Goal: Register for event/course: Sign up to attend an event or enroll in a course

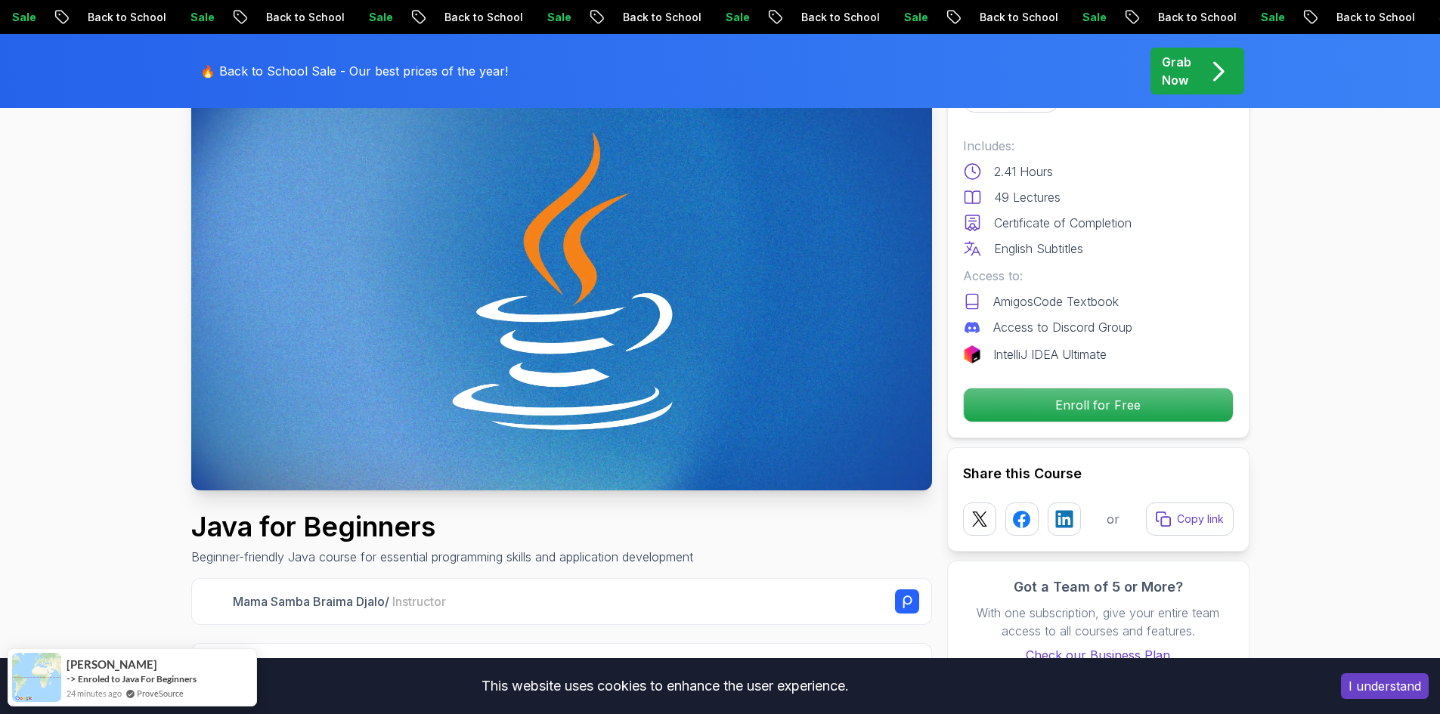
scroll to position [151, 0]
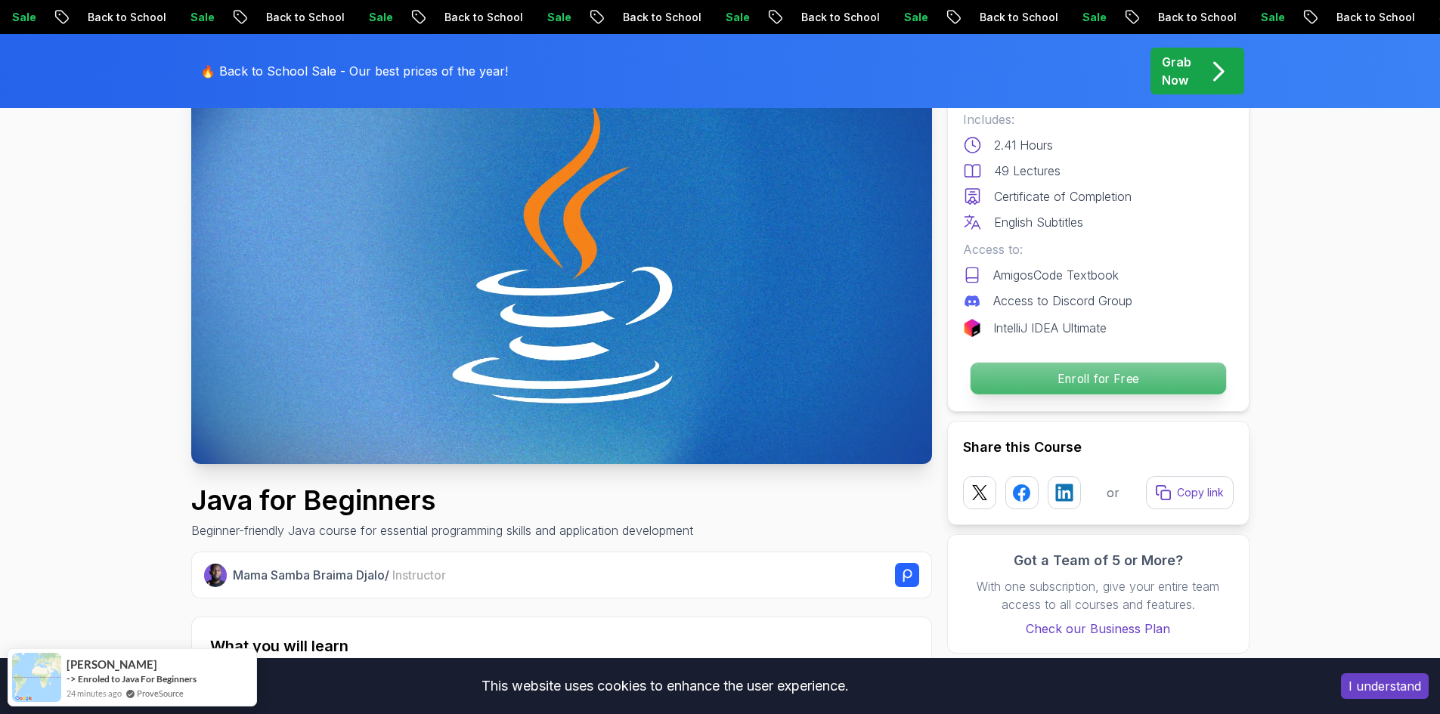
click at [1116, 375] on p "Enroll for Free" at bounding box center [1097, 379] width 255 height 32
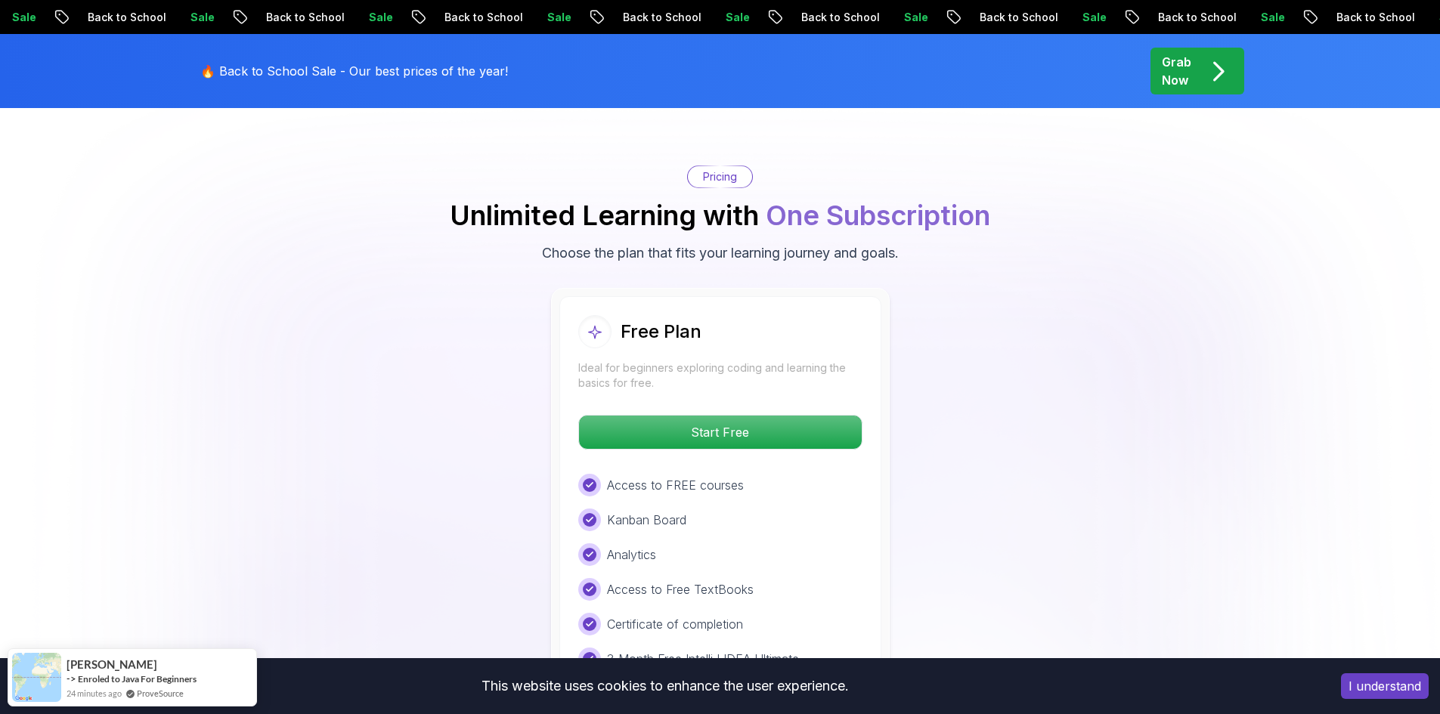
scroll to position [3014, 0]
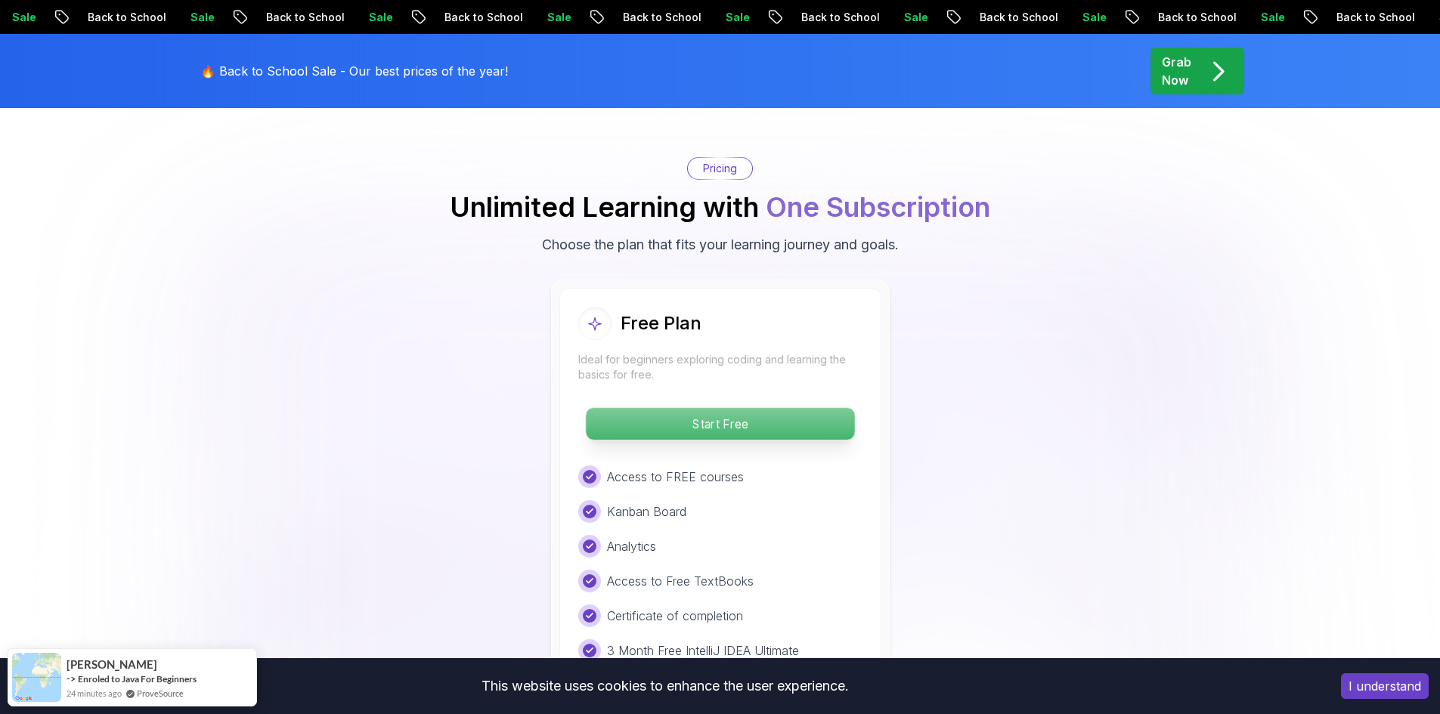
click at [804, 408] on p "Start Free" at bounding box center [720, 424] width 268 height 32
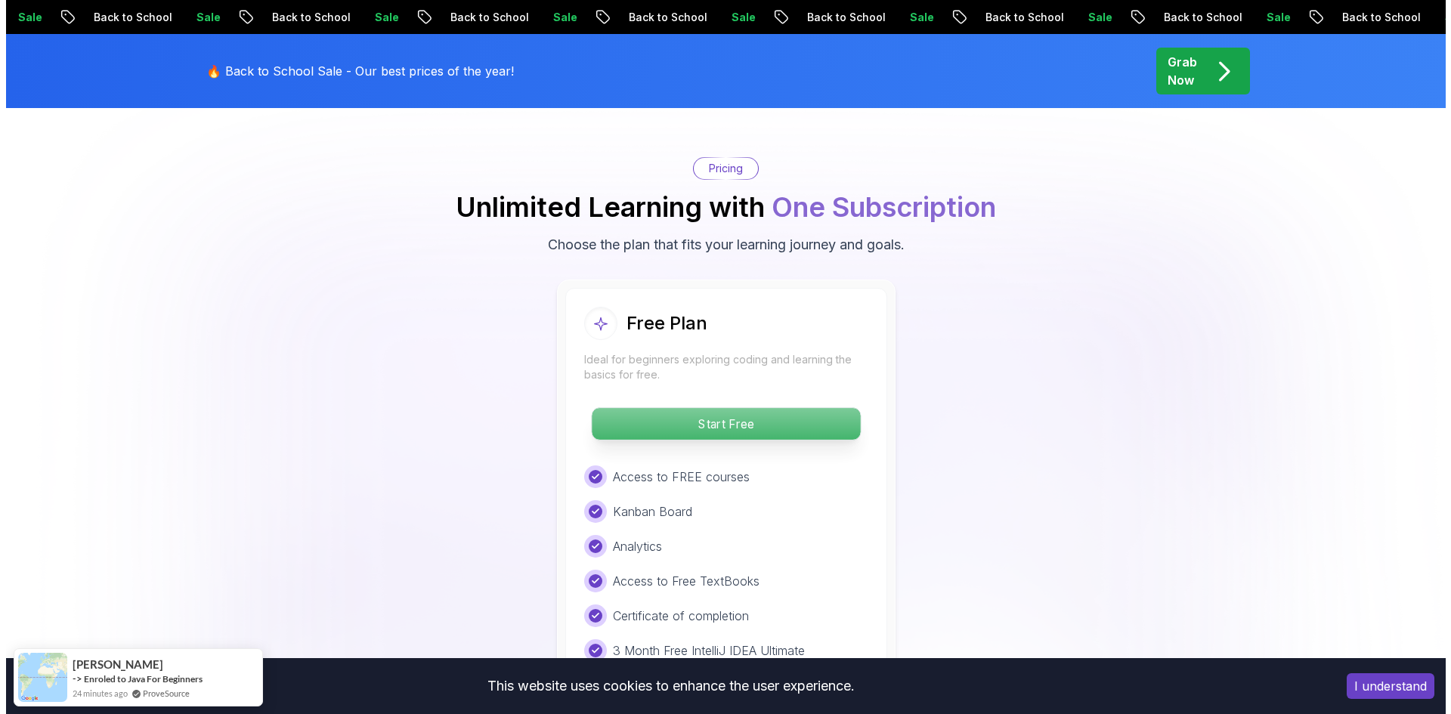
scroll to position [0, 0]
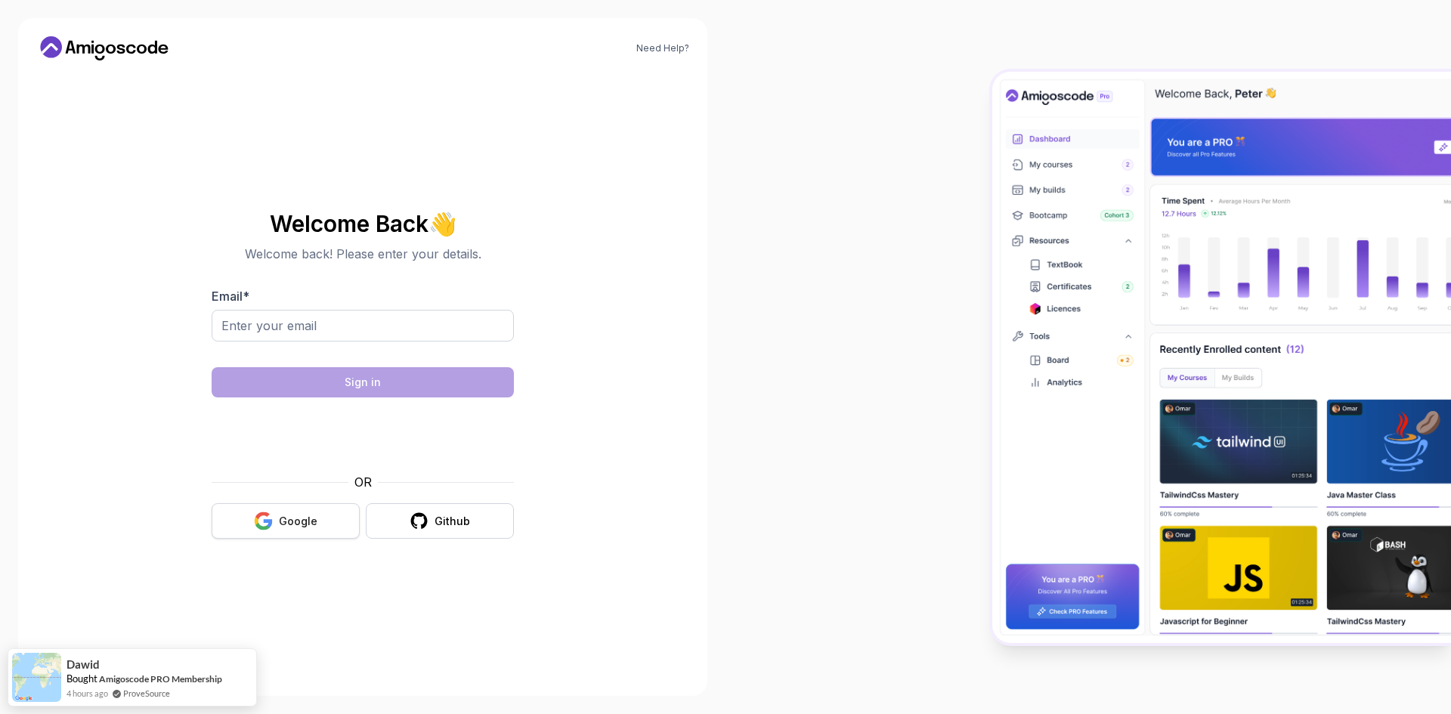
click at [283, 518] on div "Google" at bounding box center [298, 521] width 39 height 15
click at [320, 518] on button "Google" at bounding box center [286, 521] width 148 height 36
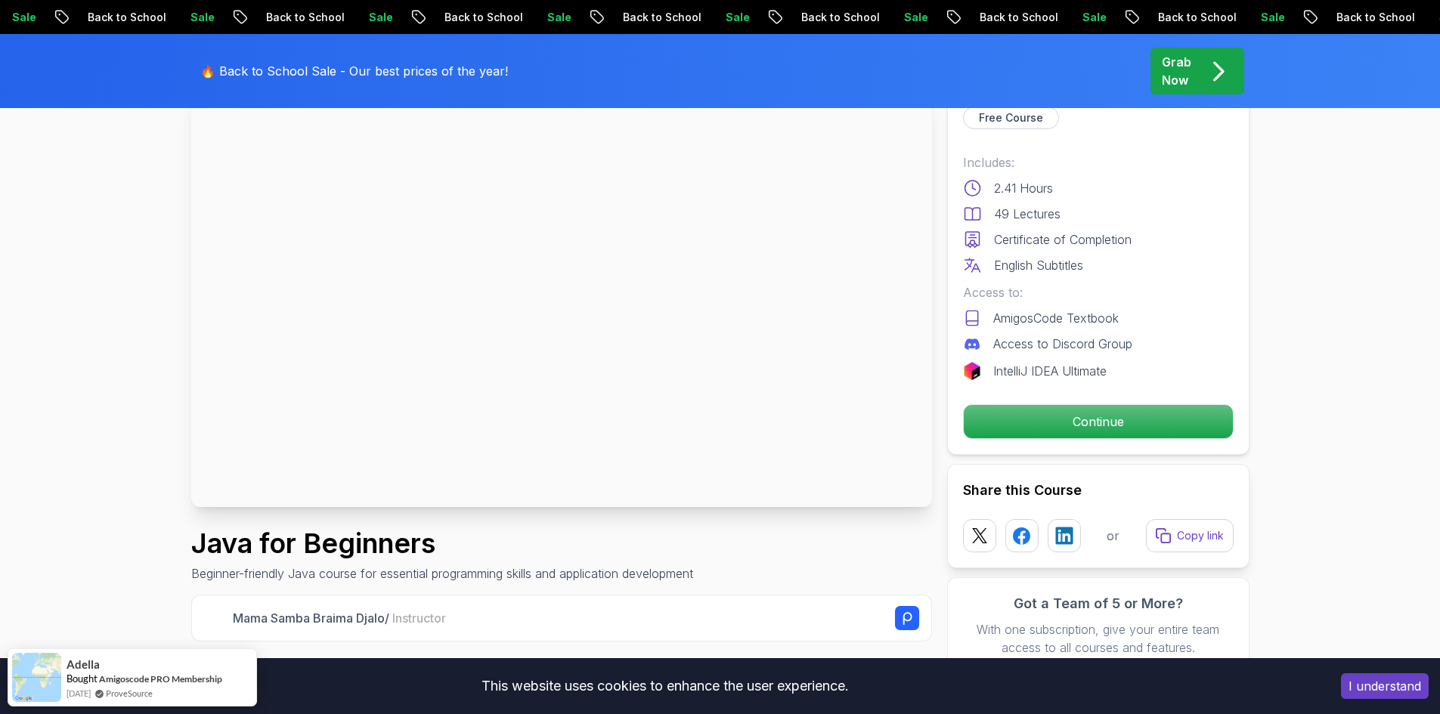
scroll to position [227, 0]
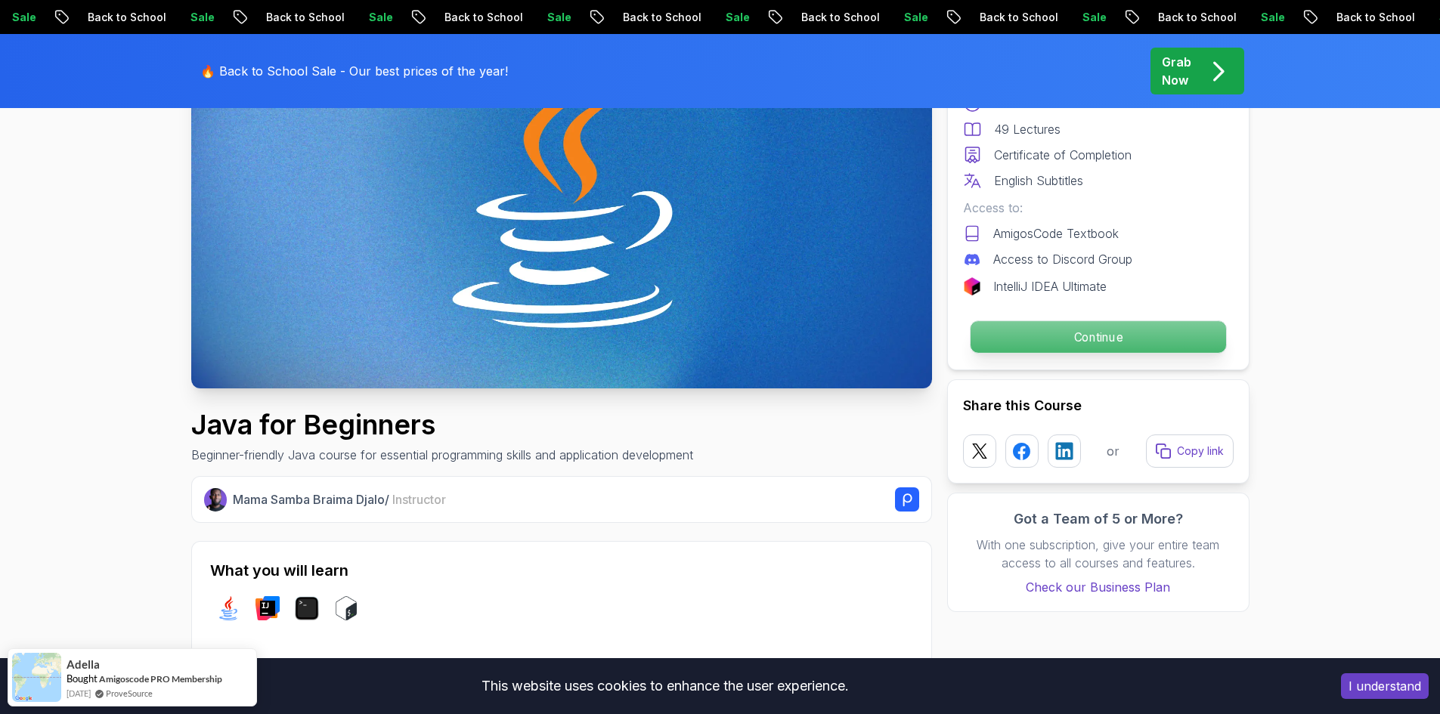
click at [1063, 326] on p "Continue" at bounding box center [1097, 337] width 255 height 32
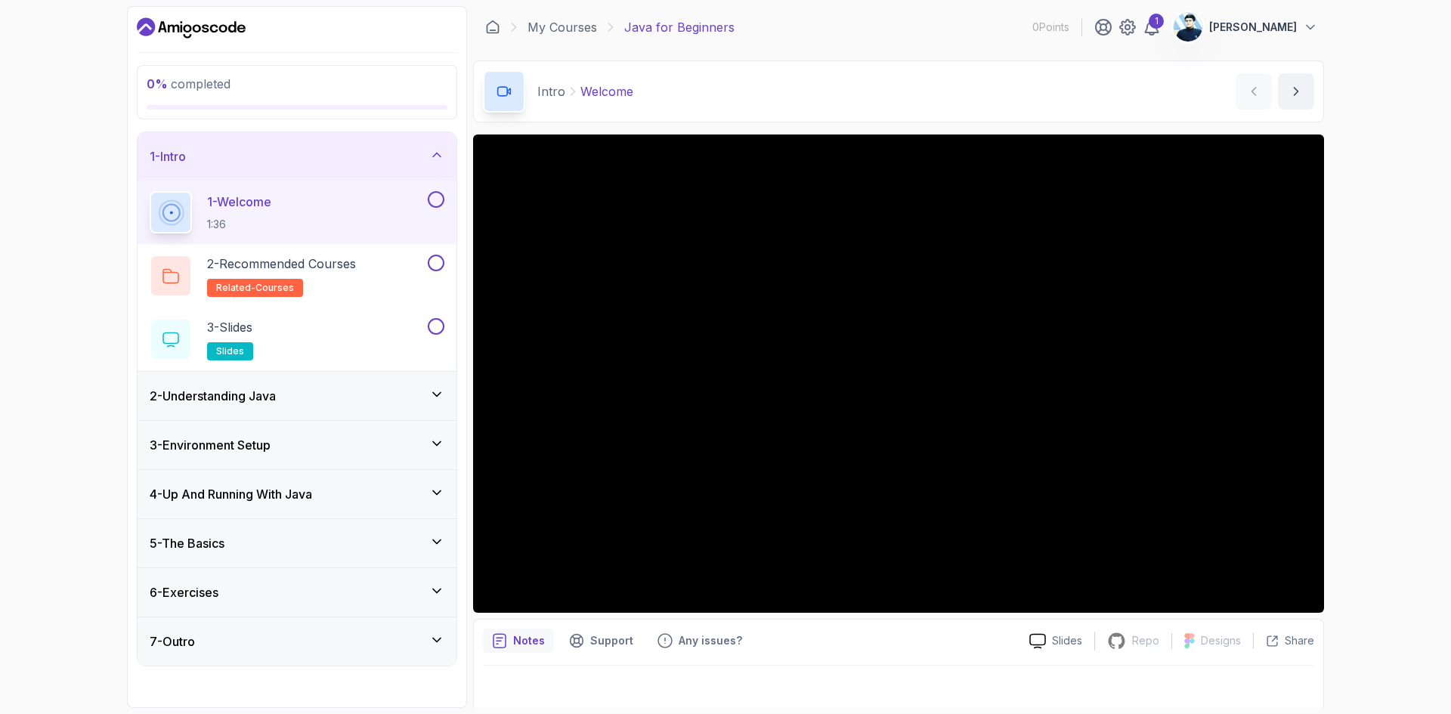
click at [352, 593] on div "6 - Exercises" at bounding box center [297, 592] width 295 height 18
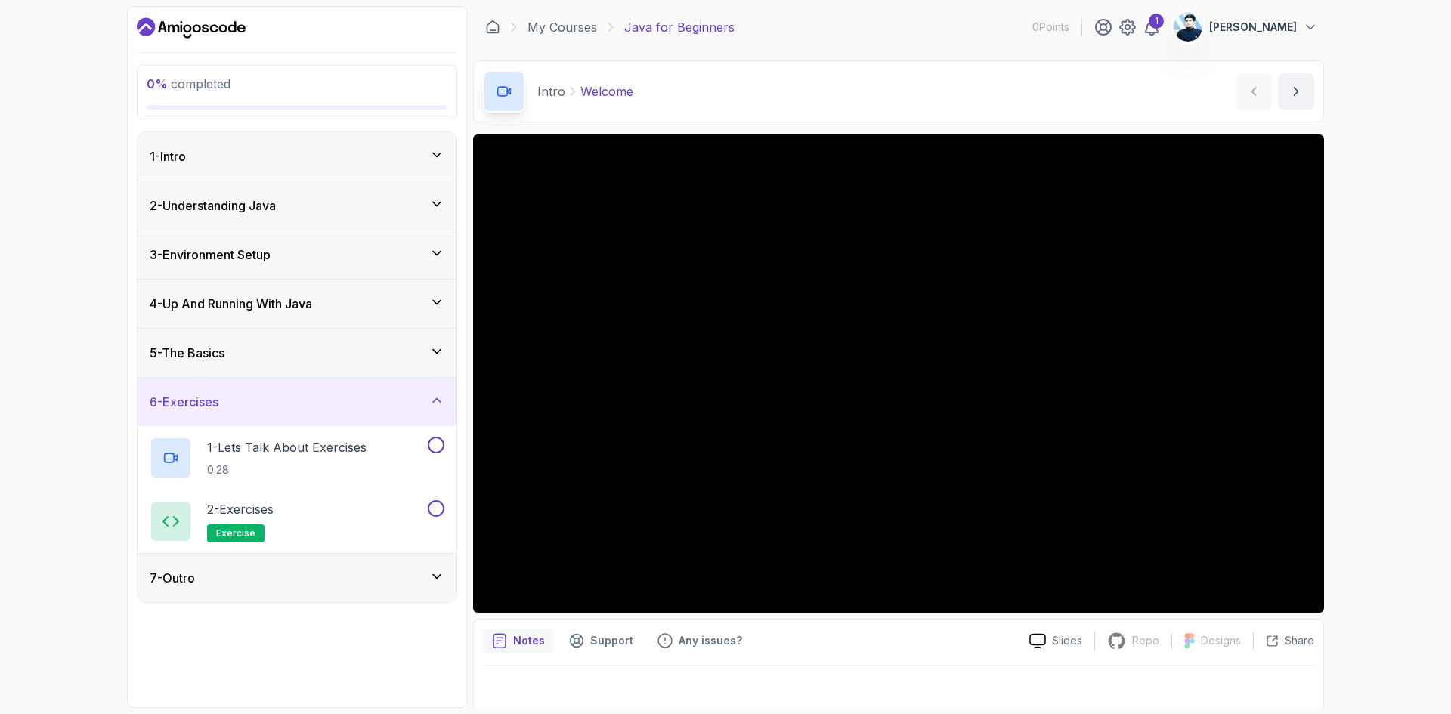
click at [326, 365] on div "5 - The Basics" at bounding box center [297, 353] width 319 height 48
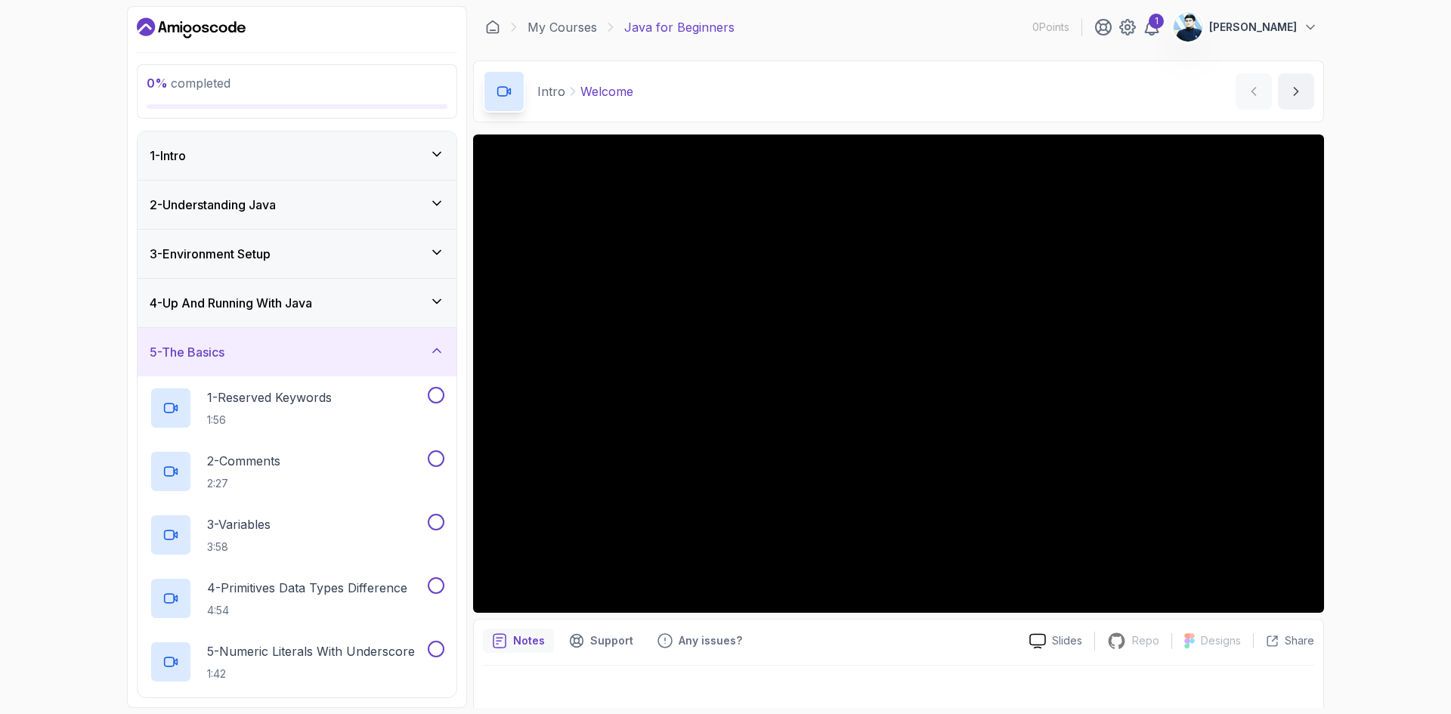
click at [331, 305] on div "4 - Up And Running With Java" at bounding box center [297, 303] width 295 height 18
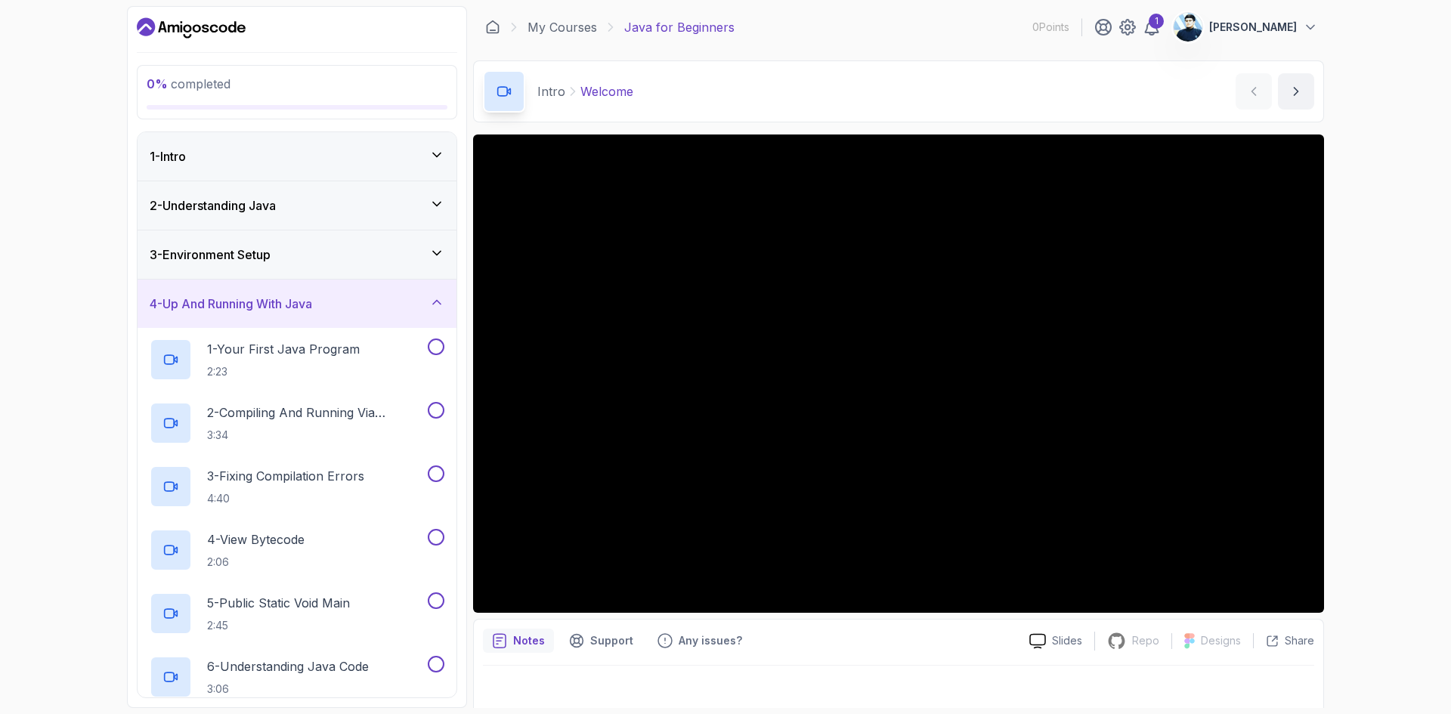
click at [234, 252] on h3 "3 - Environment Setup" at bounding box center [210, 255] width 121 height 18
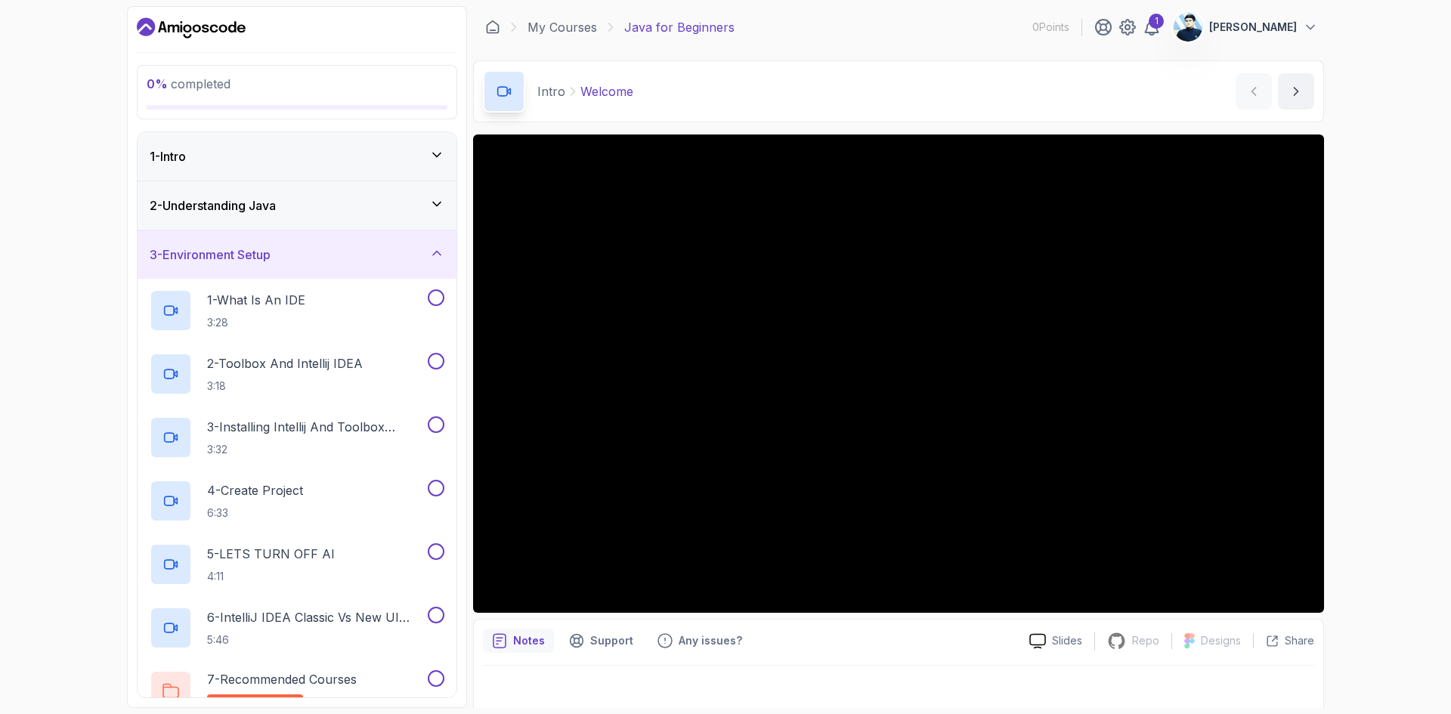
click at [254, 259] on h3 "3 - Environment Setup" at bounding box center [210, 255] width 121 height 18
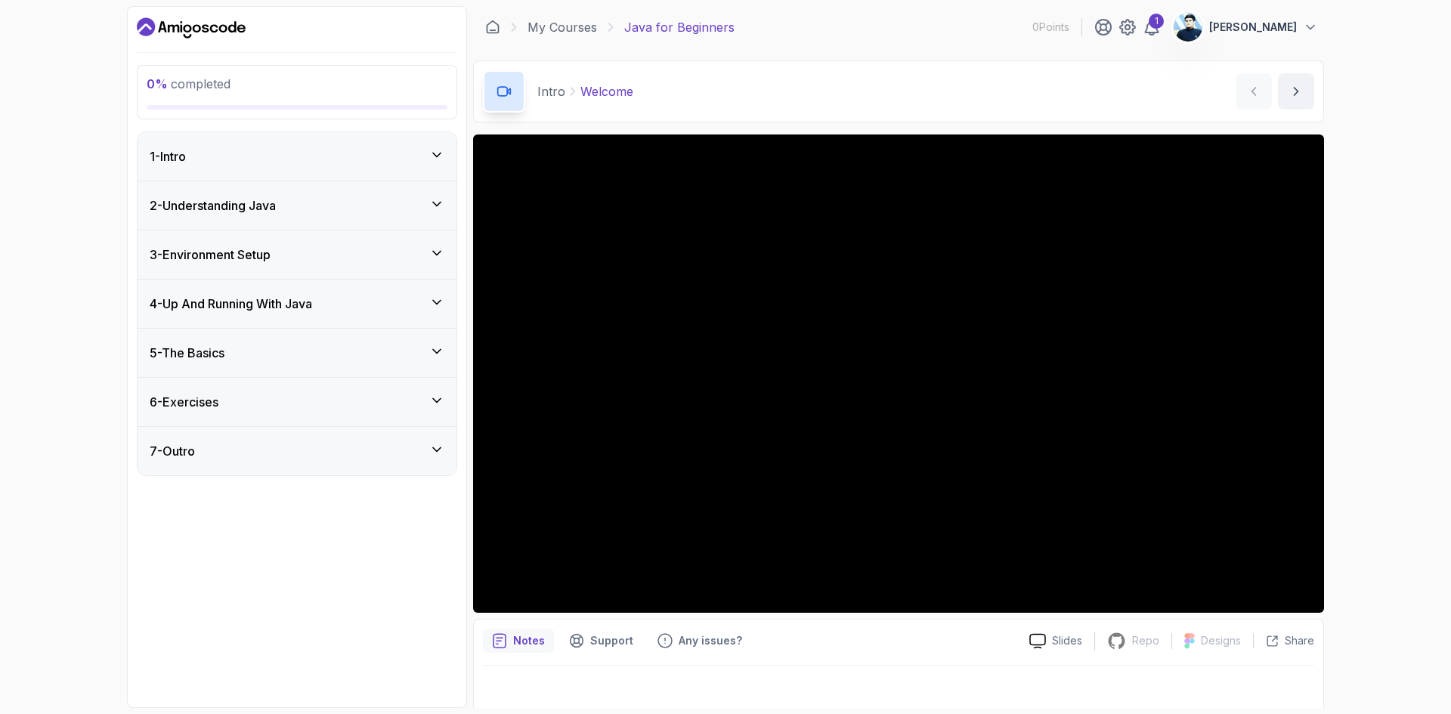
click at [280, 441] on div "7 - Outro" at bounding box center [297, 451] width 319 height 48
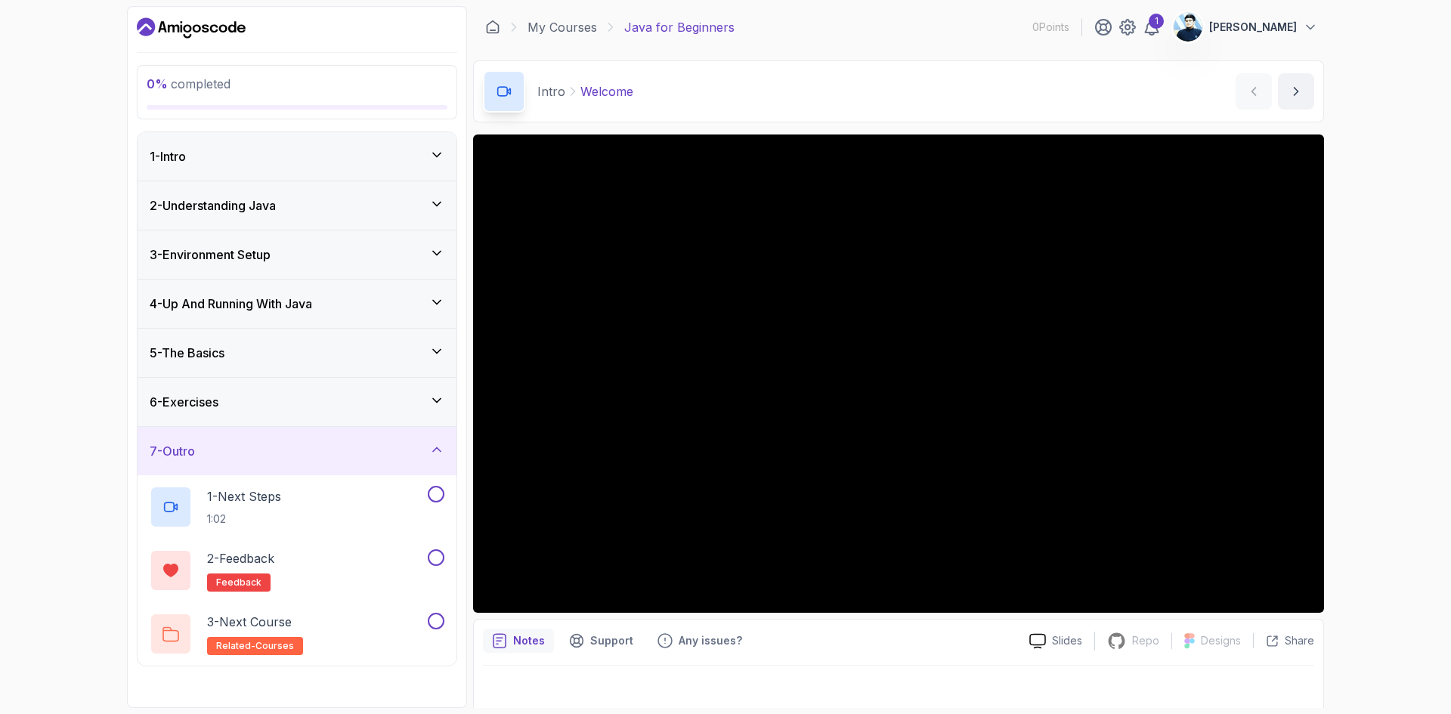
click at [284, 448] on div "7 - Outro" at bounding box center [297, 451] width 295 height 18
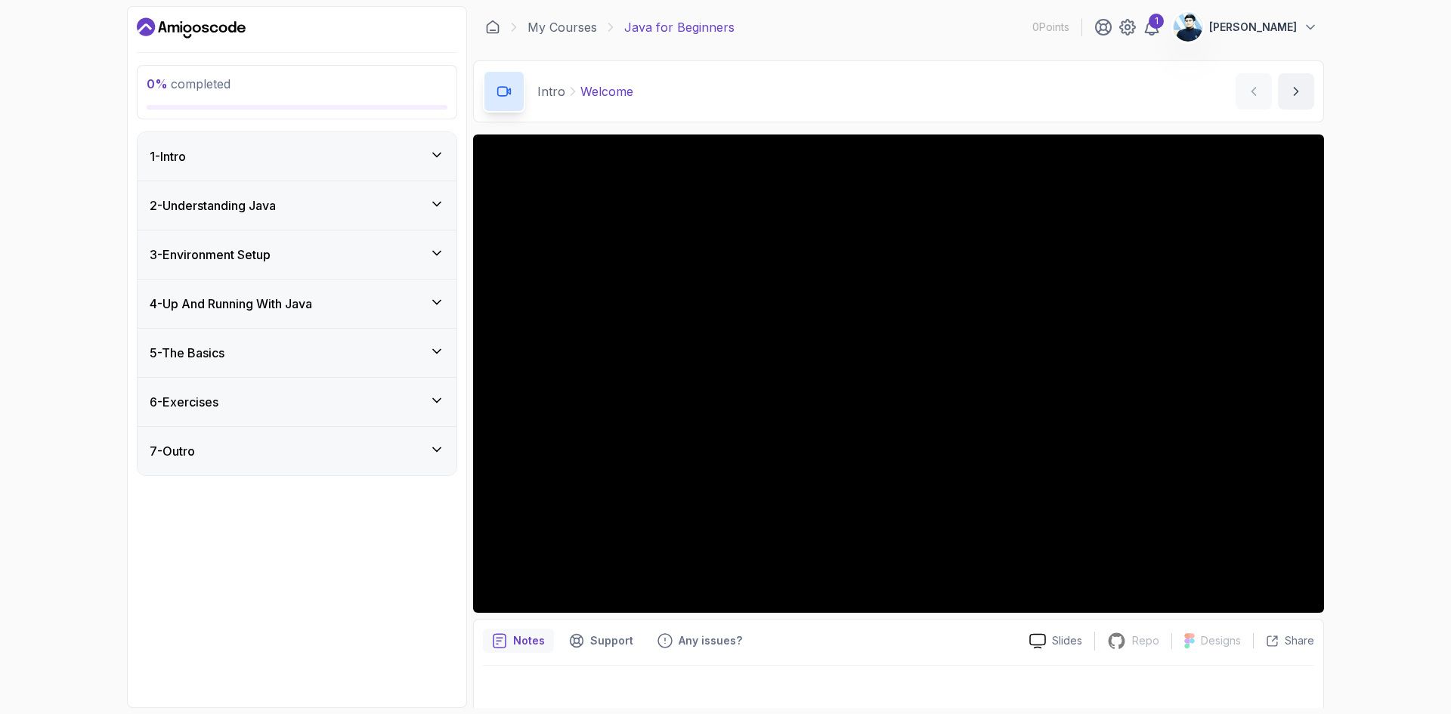
click at [280, 446] on div "7 - Outro" at bounding box center [297, 451] width 295 height 18
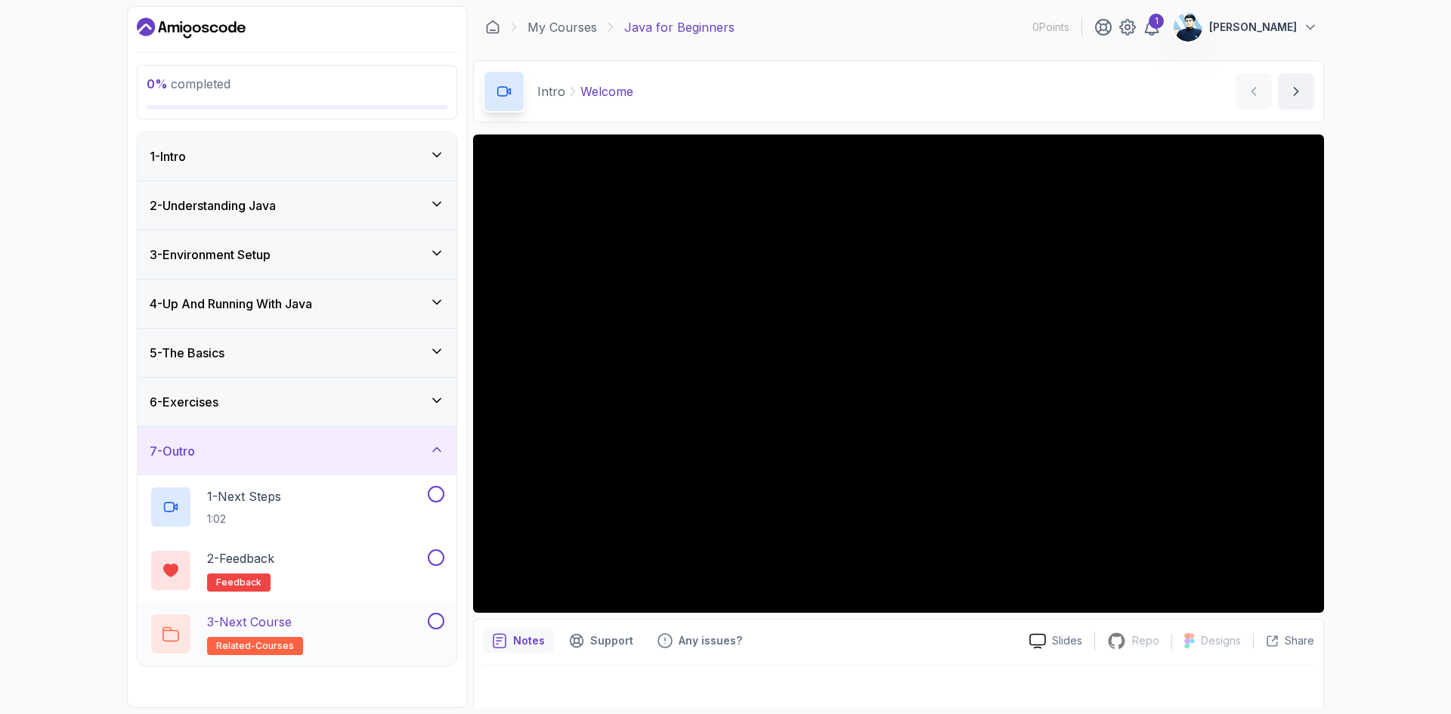
click at [310, 626] on div "3 - Next Course related-courses" at bounding box center [287, 634] width 275 height 42
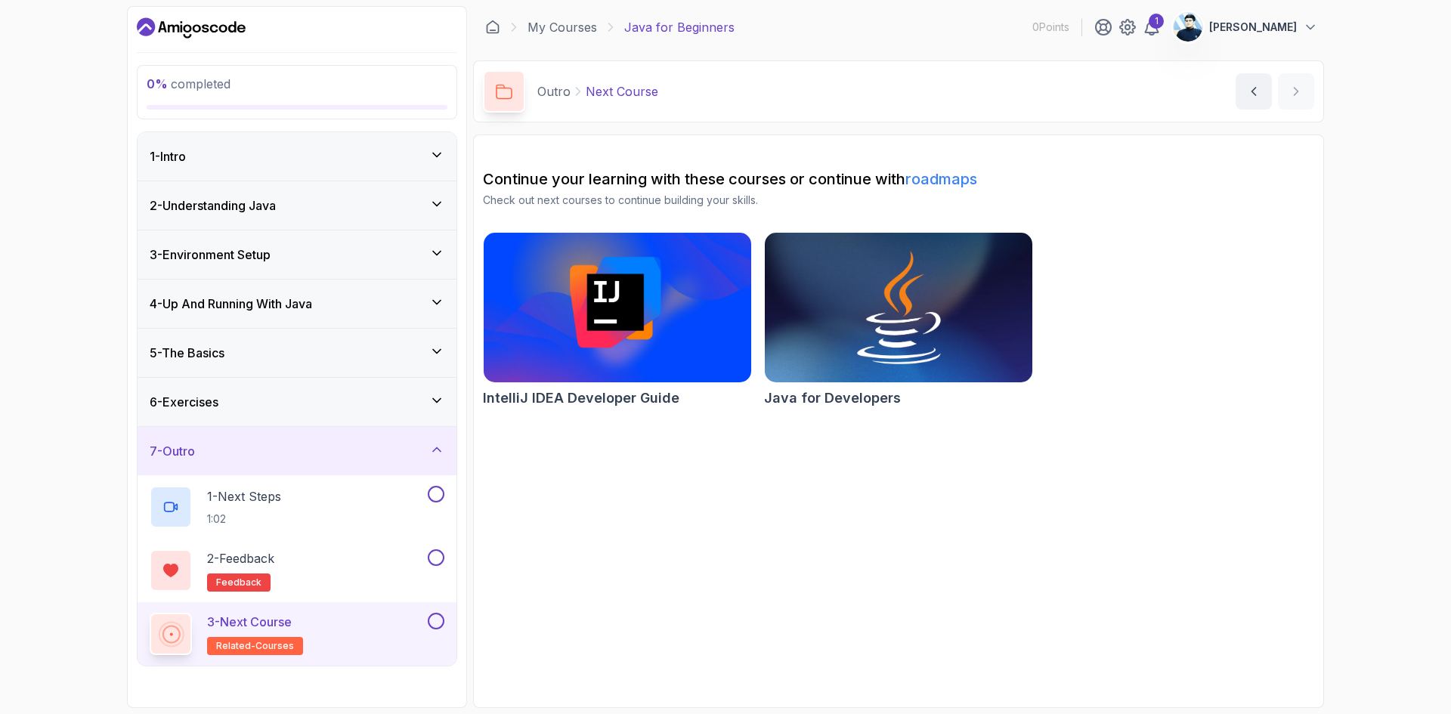
click at [830, 311] on img at bounding box center [898, 307] width 281 height 157
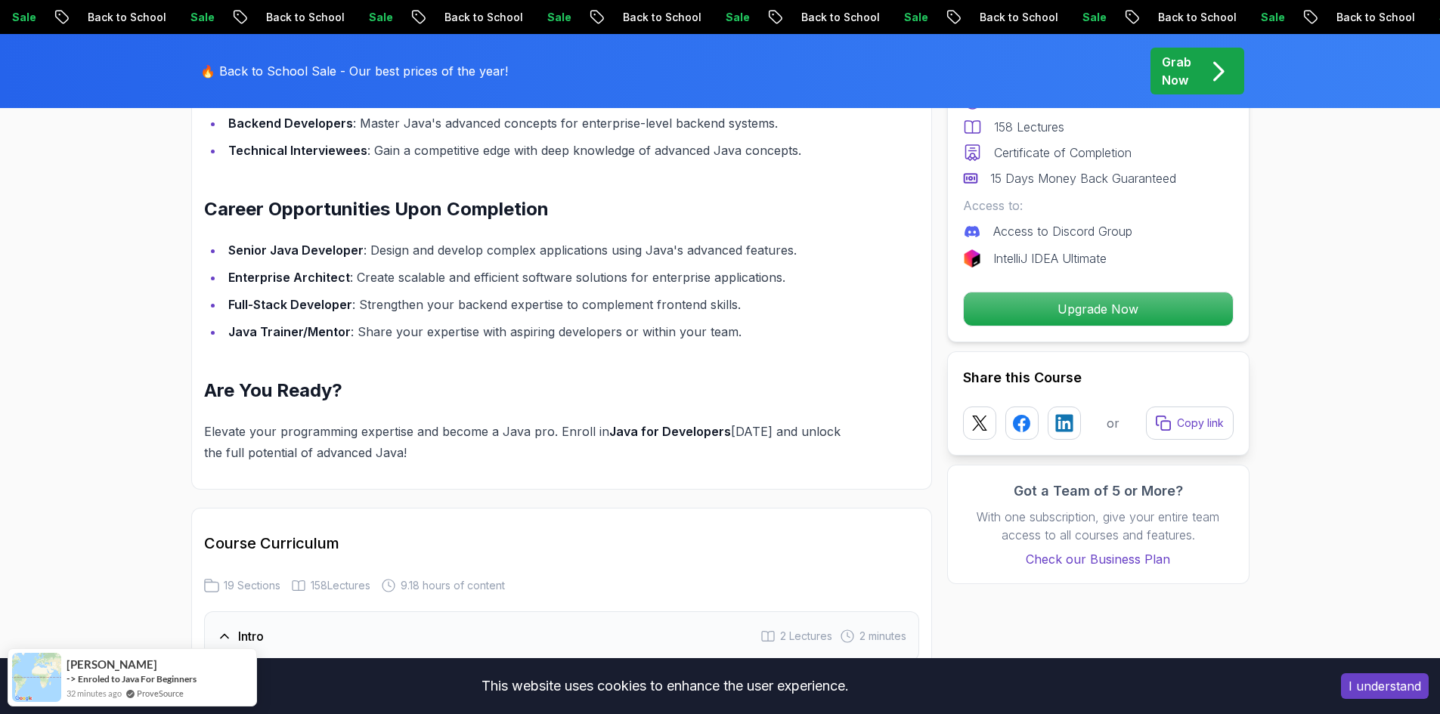
scroll to position [1587, 0]
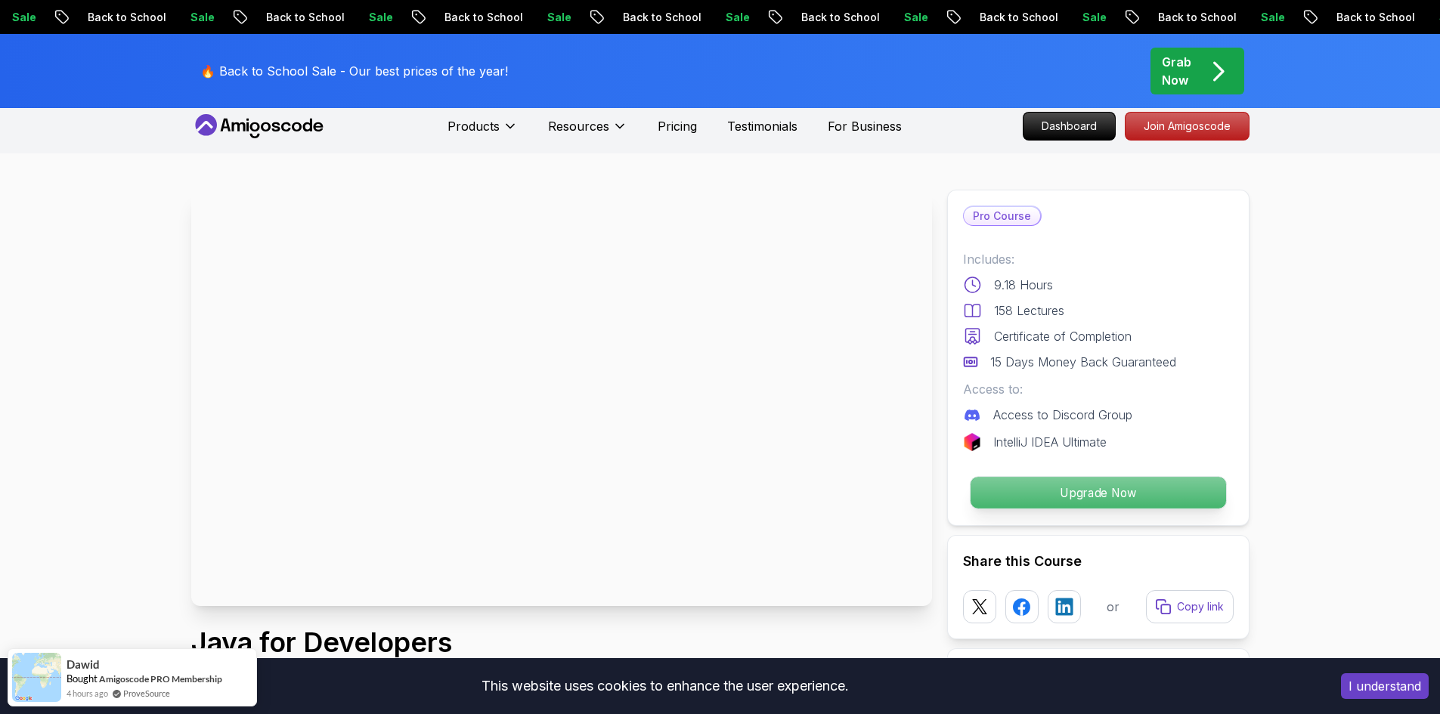
scroll to position [0, 0]
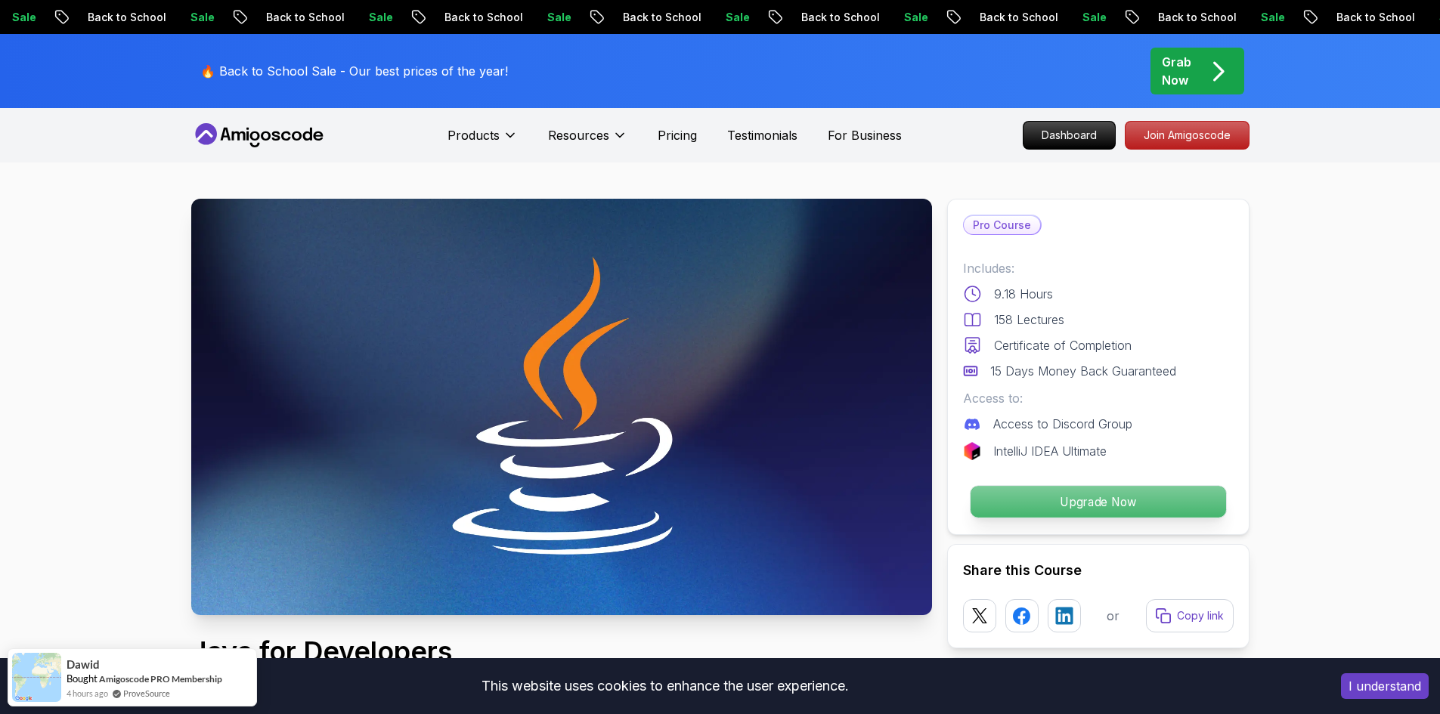
click at [1019, 506] on p "Upgrade Now" at bounding box center [1097, 502] width 255 height 32
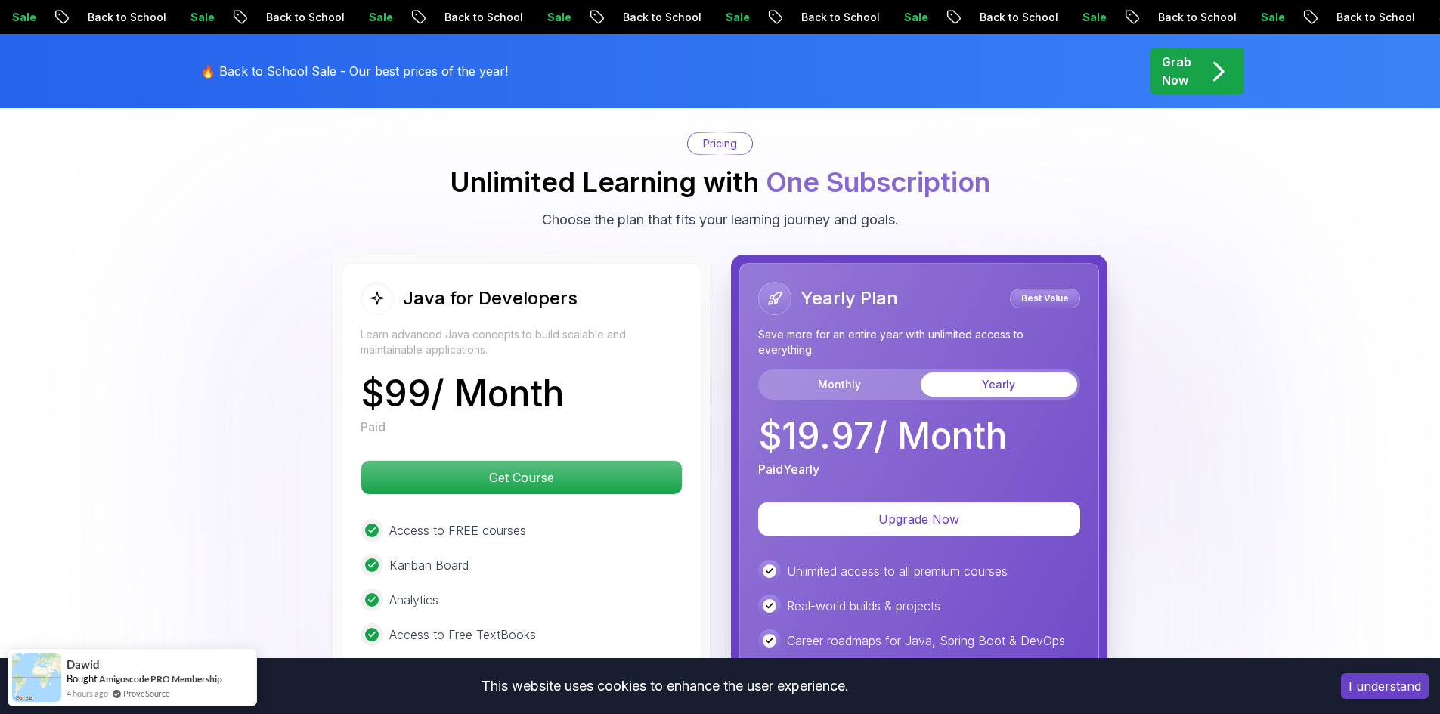
scroll to position [3625, 0]
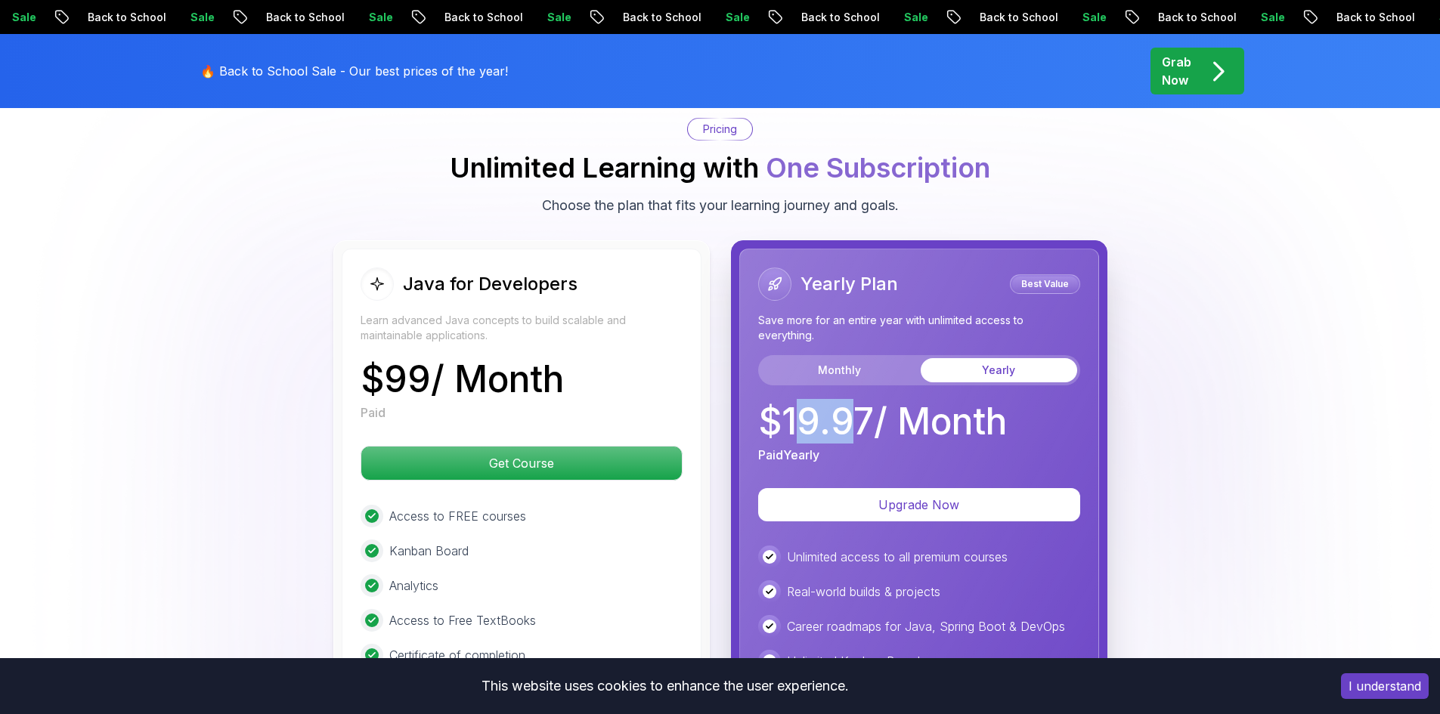
drag, startPoint x: 860, startPoint y: 396, endPoint x: 790, endPoint y: 396, distance: 70.3
click at [790, 404] on p "$ 19.97 / Month" at bounding box center [882, 422] width 249 height 36
click at [781, 404] on p "$ 19.97 / Month" at bounding box center [882, 422] width 249 height 36
